Goal: Check status: Check status

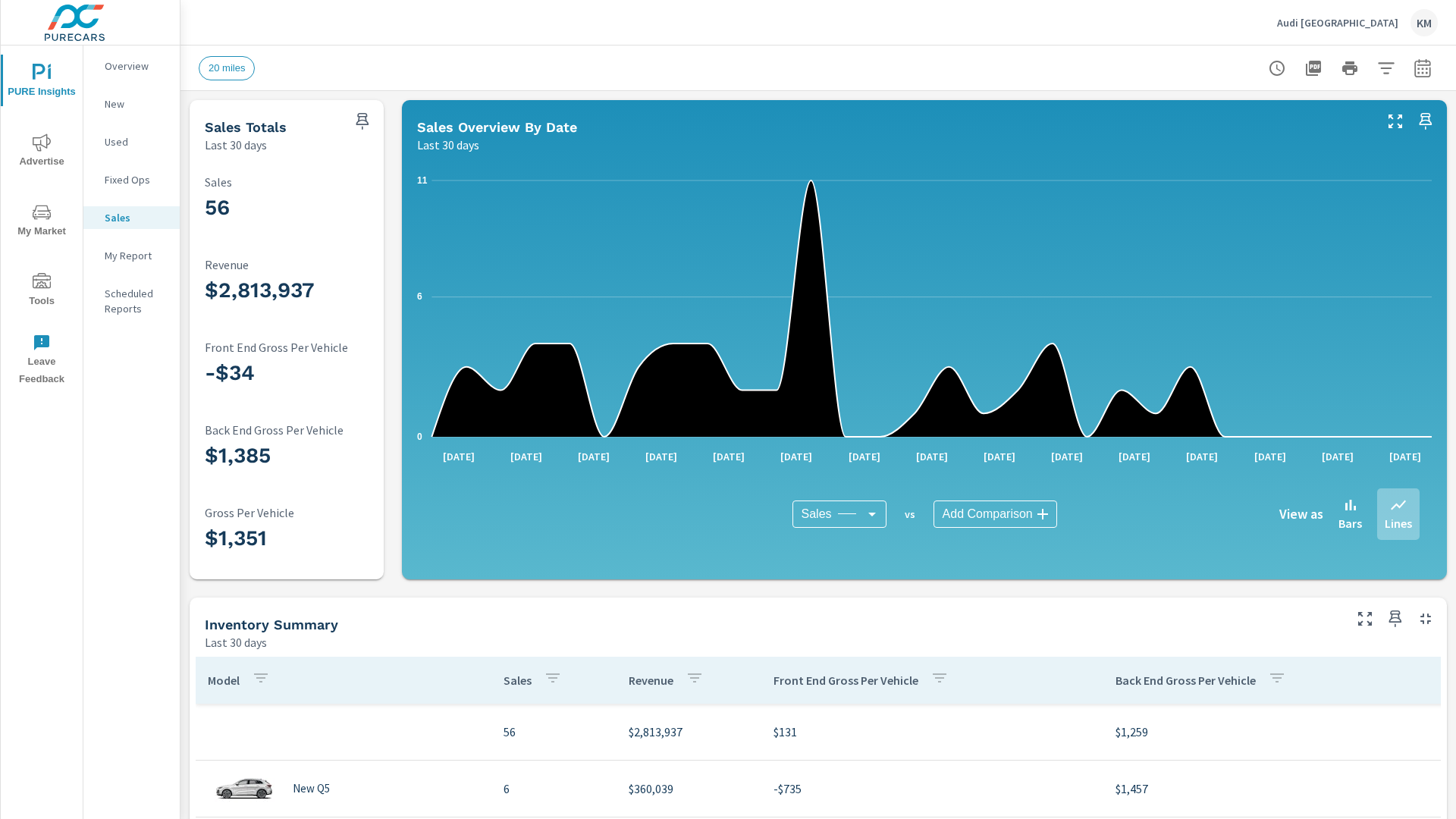
click at [1423, 67] on icon "button" at bounding box center [1422, 70] width 10 height 6
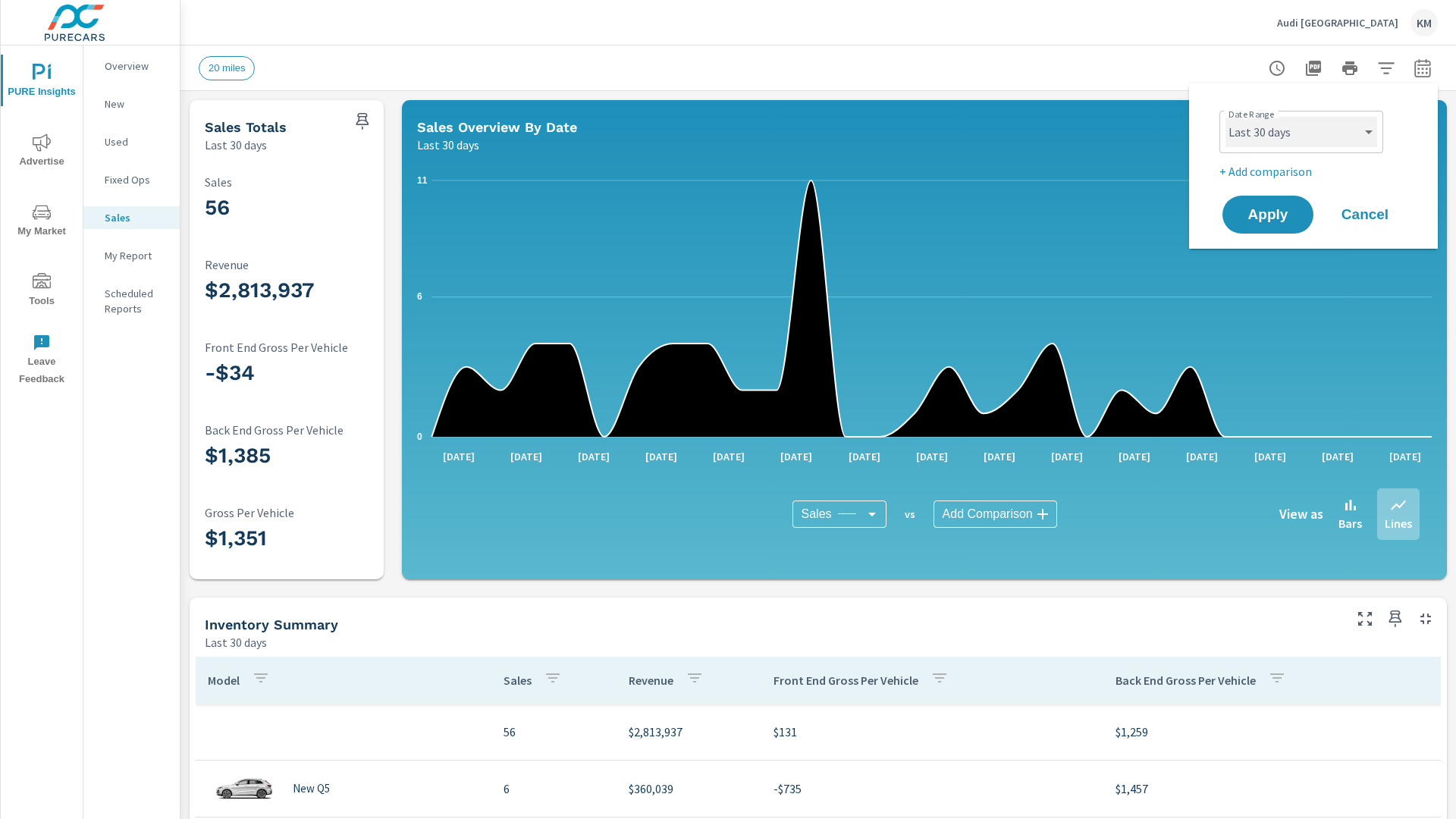
click at [1301, 132] on select "Custom [DATE] Last week Last 7 days Last 14 days Last 30 days Last 45 days Last…" at bounding box center [1301, 132] width 152 height 31
click at [1225, 117] on select "Custom [DATE] Last week Last 7 days Last 14 days Last 30 days Last 45 days Last…" at bounding box center [1301, 132] width 152 height 31
select select "Last 45 days"
click at [1268, 215] on span "Apply" at bounding box center [1267, 215] width 62 height 15
